Goal: Task Accomplishment & Management: Complete application form

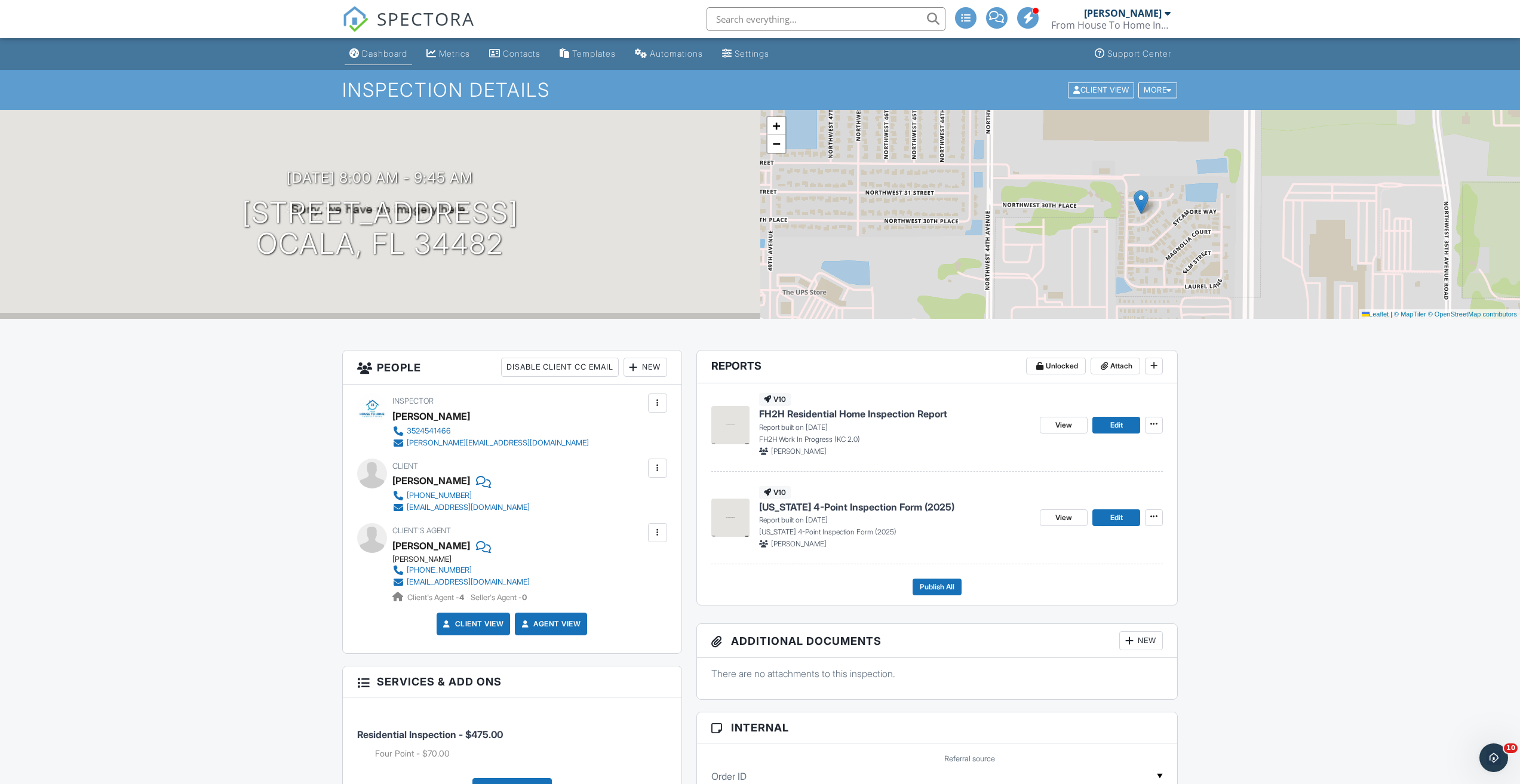
click at [374, 56] on div "Dashboard" at bounding box center [384, 53] width 45 height 10
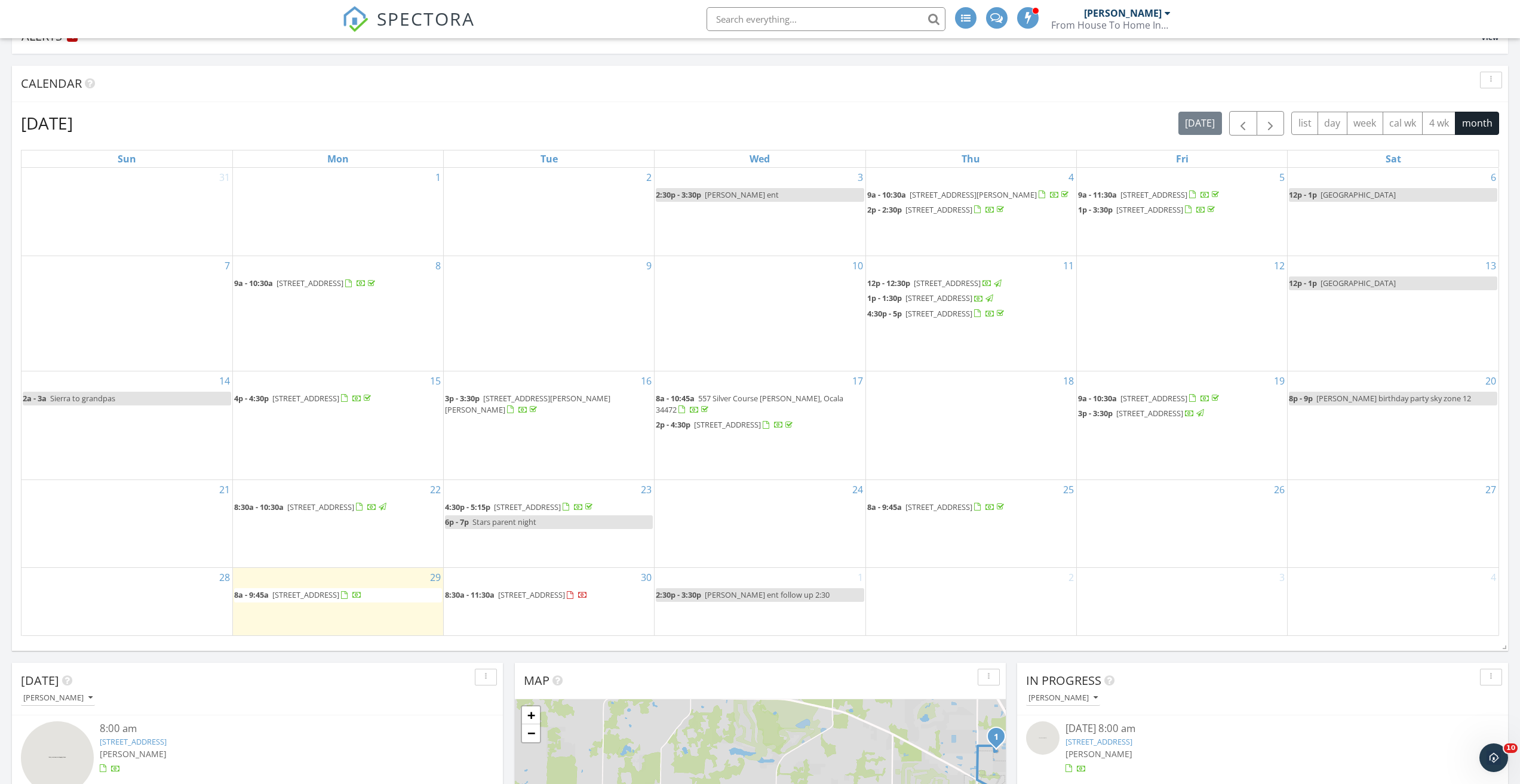
scroll to position [179, 0]
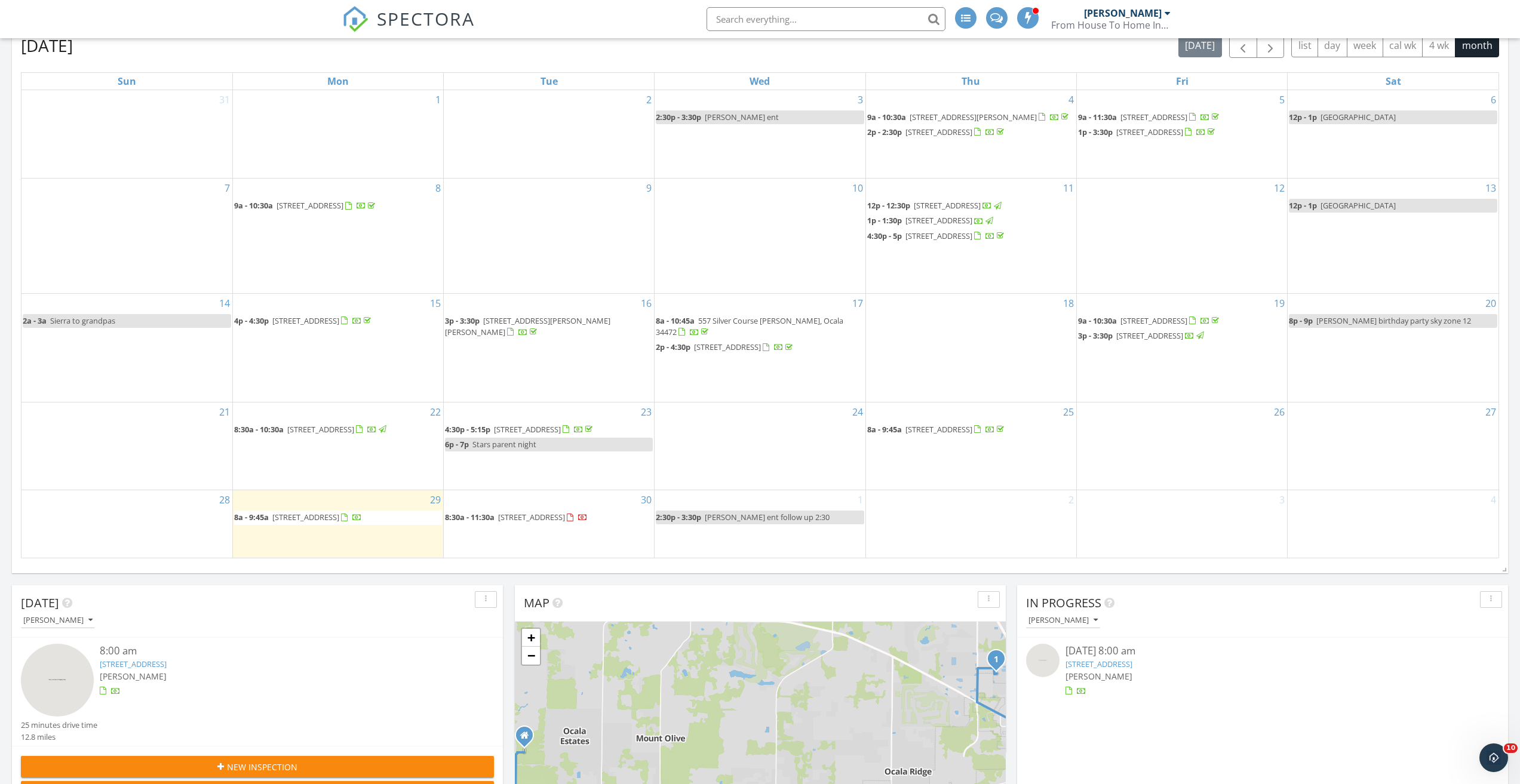
click at [790, 541] on div "1 2:30p - 3:30p dr Grayson ent follow up 2:30" at bounding box center [760, 524] width 210 height 68
click at [863, 583] on div "Today Phillip McClain 8:00 am 3151 NW 44th Ave 5, Ocala, FL 34482 Phillip McCla…" at bounding box center [760, 460] width 1520 height 967
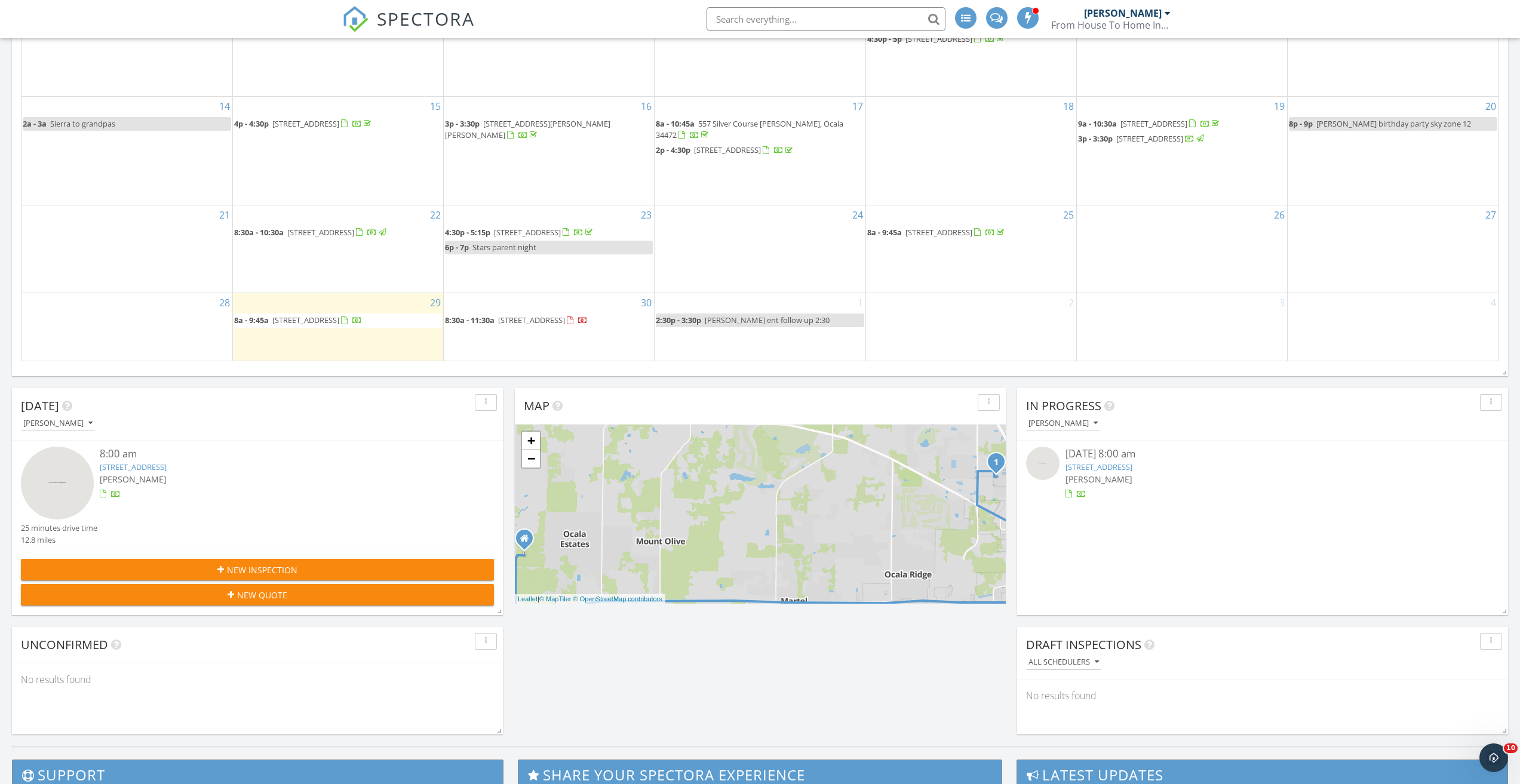
scroll to position [538, 0]
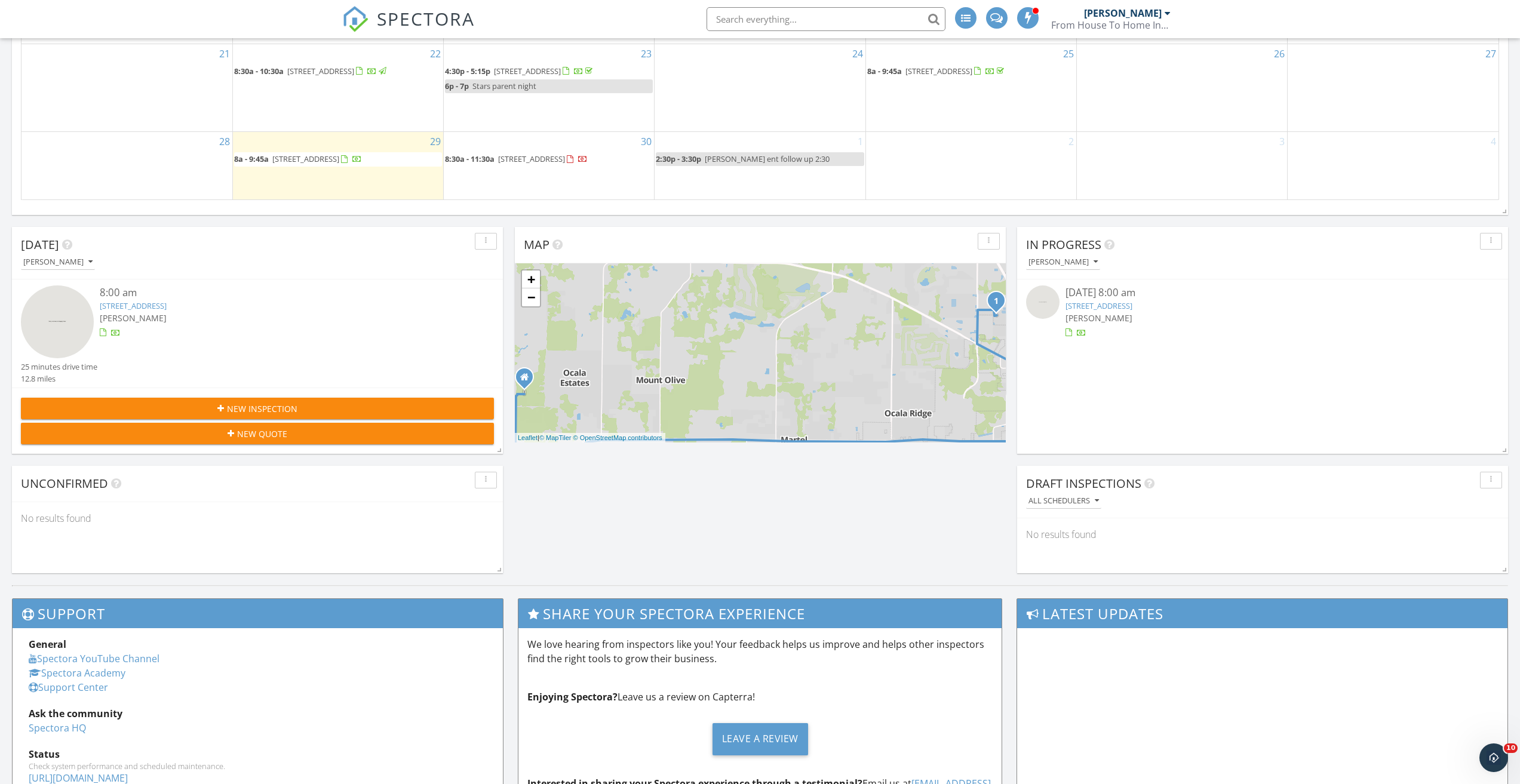
click at [296, 409] on span "New Inspection" at bounding box center [262, 409] width 70 height 13
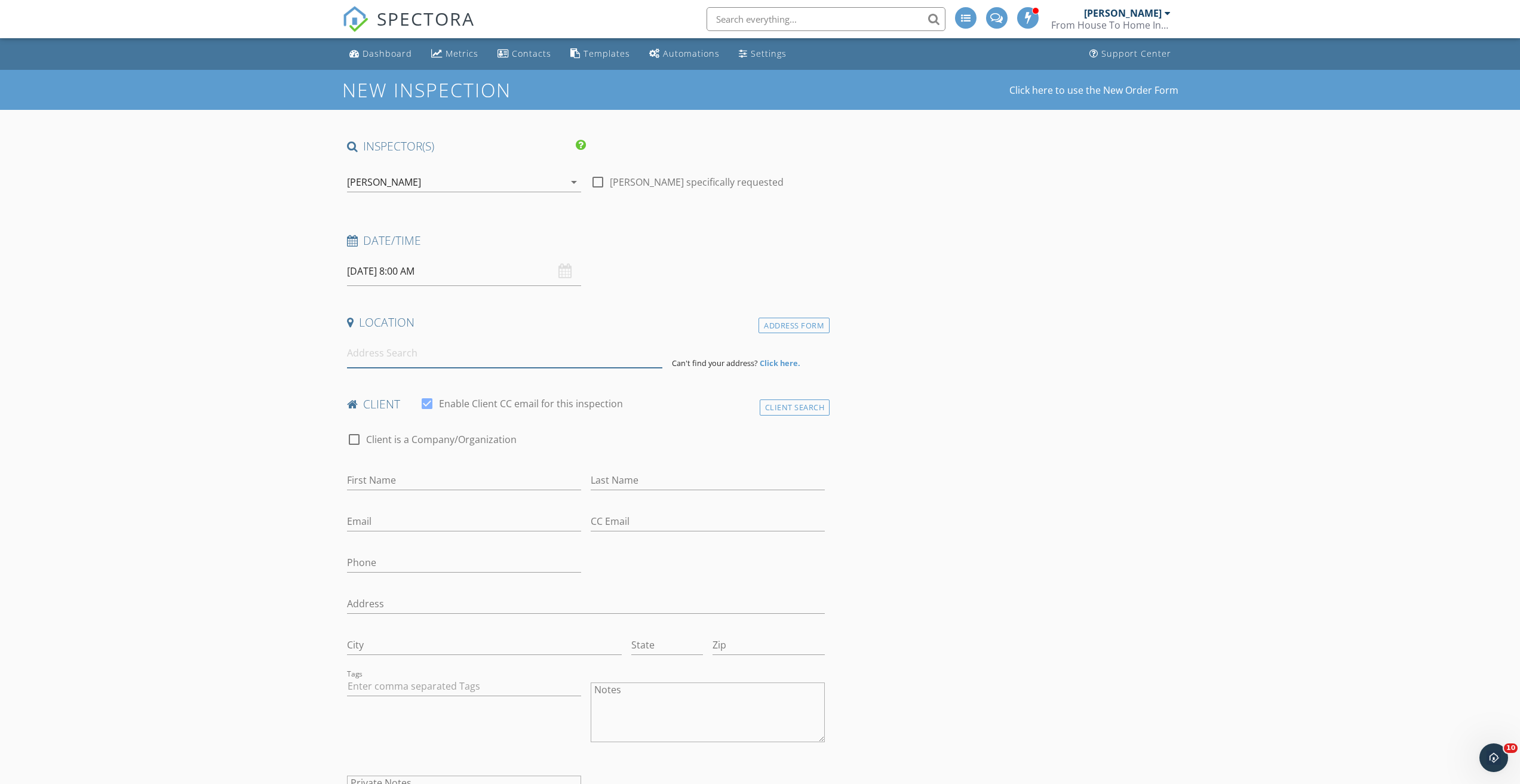
click at [542, 352] on input at bounding box center [504, 353] width 315 height 29
